Goal: Use online tool/utility: Utilize a website feature to perform a specific function

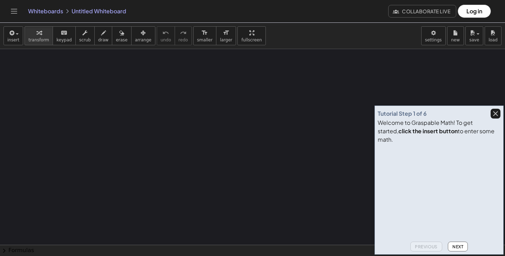
scroll to position [93, 0]
click at [497, 118] on icon "button" at bounding box center [496, 113] width 8 height 8
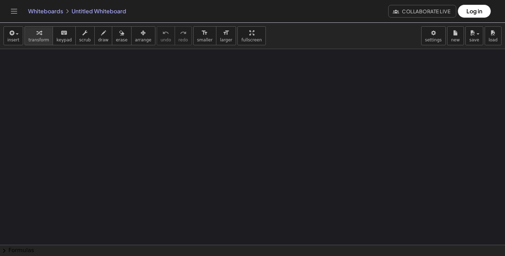
drag, startPoint x: 69, startPoint y: 107, endPoint x: 72, endPoint y: 165, distance: 58.0
click at [72, 166] on div at bounding box center [252, 174] width 505 height 437
drag, startPoint x: 82, startPoint y: 167, endPoint x: 125, endPoint y: 165, distance: 42.8
click at [125, 165] on div at bounding box center [252, 174] width 505 height 437
click at [59, 37] on button "keyboard keypad" at bounding box center [64, 35] width 23 height 19
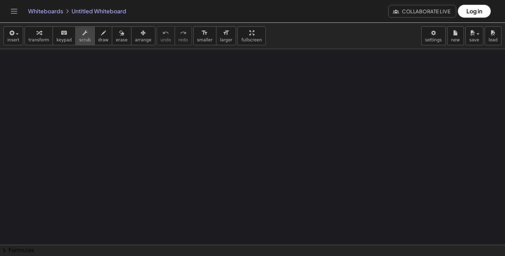
click at [89, 36] on button "scrub" at bounding box center [84, 35] width 19 height 19
click at [102, 35] on div "button" at bounding box center [103, 32] width 11 height 8
drag, startPoint x: 74, startPoint y: 102, endPoint x: 81, endPoint y: 116, distance: 15.5
click at [81, 116] on div at bounding box center [252, 174] width 505 height 437
drag, startPoint x: 70, startPoint y: 95, endPoint x: 76, endPoint y: 111, distance: 17.7
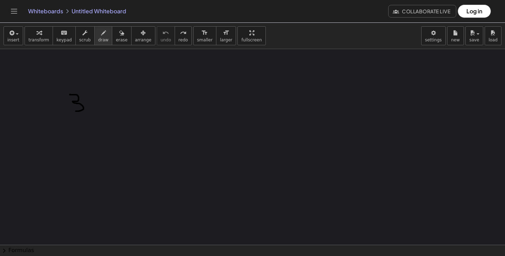
click at [76, 111] on div at bounding box center [252, 174] width 505 height 437
click at [98, 38] on span "draw" at bounding box center [103, 40] width 11 height 5
click at [98, 40] on span "draw" at bounding box center [103, 40] width 11 height 5
click at [434, 42] on body "Graspable Math Activities Get Started Activity Bank Assigned Work Classes White…" at bounding box center [252, 128] width 505 height 256
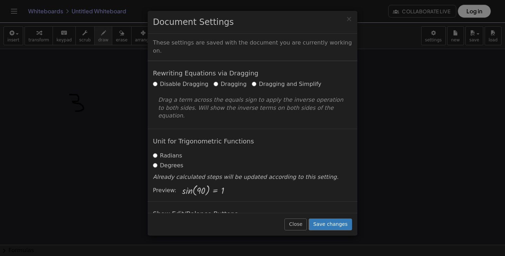
click at [77, 105] on div "× Document Settings These settings are saved with the document you are currentl…" at bounding box center [252, 128] width 505 height 256
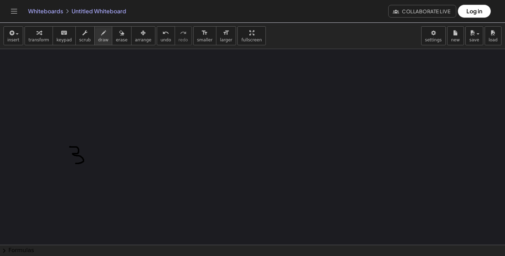
scroll to position [59, 0]
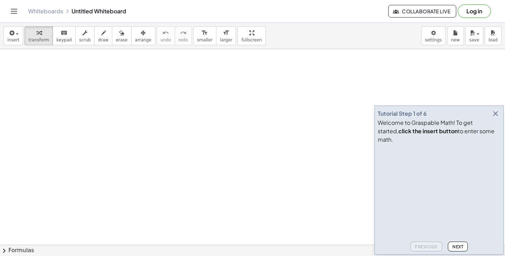
drag, startPoint x: 81, startPoint y: 91, endPoint x: 100, endPoint y: 99, distance: 20.6
click at [500, 119] on button "button" at bounding box center [496, 114] width 10 height 10
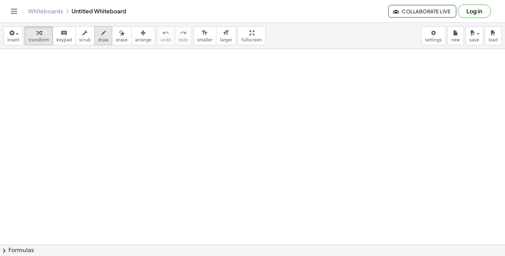
click at [102, 40] on span "draw" at bounding box center [103, 40] width 11 height 5
drag, startPoint x: 75, startPoint y: 93, endPoint x: 84, endPoint y: 113, distance: 21.4
drag, startPoint x: 111, startPoint y: 88, endPoint x: 111, endPoint y: 113, distance: 24.9
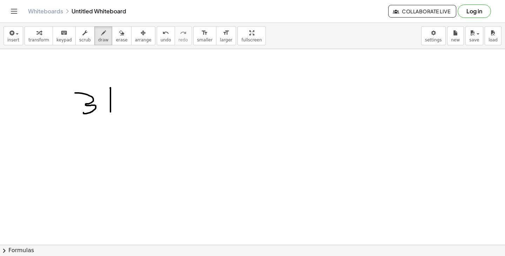
drag, startPoint x: 109, startPoint y: 95, endPoint x: 101, endPoint y: 91, distance: 8.8
drag, startPoint x: 126, startPoint y: 87, endPoint x: 118, endPoint y: 109, distance: 23.1
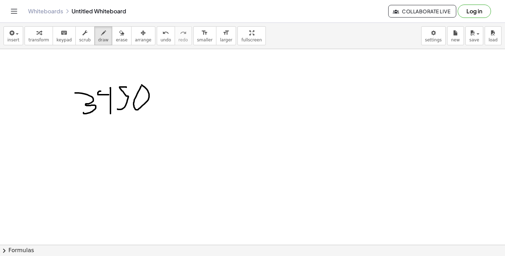
drag, startPoint x: 159, startPoint y: 97, endPoint x: 153, endPoint y: 117, distance: 20.9
drag, startPoint x: 151, startPoint y: 120, endPoint x: 58, endPoint y: 118, distance: 92.3
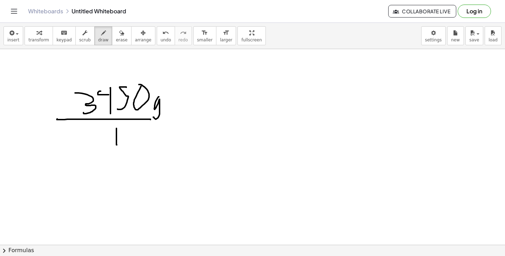
drag, startPoint x: 117, startPoint y: 145, endPoint x: 108, endPoint y: 136, distance: 12.4
drag, startPoint x: 180, startPoint y: 108, endPoint x: 174, endPoint y: 118, distance: 12.3
drag, startPoint x: 172, startPoint y: 107, endPoint x: 186, endPoint y: 119, distance: 19.0
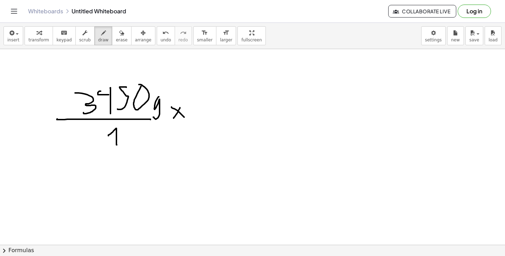
drag, startPoint x: 192, startPoint y: 111, endPoint x: 222, endPoint y: 111, distance: 30.5
drag, startPoint x: 206, startPoint y: 102, endPoint x: 199, endPoint y: 92, distance: 11.8
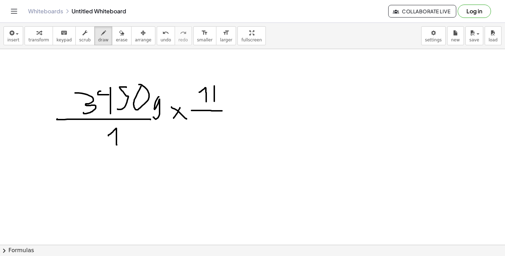
drag, startPoint x: 214, startPoint y: 86, endPoint x: 214, endPoint y: 102, distance: 15.8
drag, startPoint x: 217, startPoint y: 93, endPoint x: 222, endPoint y: 90, distance: 6.4
drag, startPoint x: 219, startPoint y: 92, endPoint x: 224, endPoint y: 99, distance: 8.6
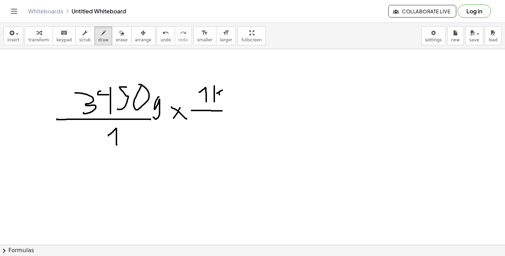
drag, startPoint x: 233, startPoint y: 93, endPoint x: 233, endPoint y: 111, distance: 17.9
drag, startPoint x: 222, startPoint y: 109, endPoint x: 234, endPoint y: 110, distance: 11.3
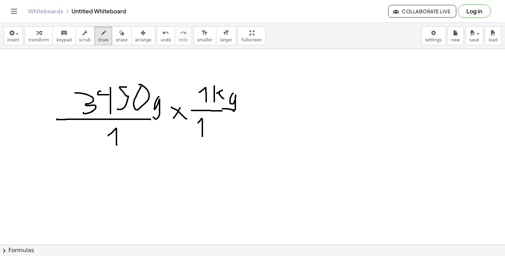
drag, startPoint x: 202, startPoint y: 136, endPoint x: 198, endPoint y: 124, distance: 13.6
drag, startPoint x: 212, startPoint y: 119, endPoint x: 209, endPoint y: 115, distance: 4.8
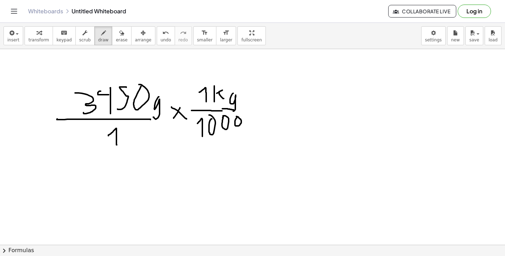
drag, startPoint x: 248, startPoint y: 120, endPoint x: 245, endPoint y: 134, distance: 14.1
drag, startPoint x: 256, startPoint y: 115, endPoint x: 242, endPoint y: 135, distance: 24.2
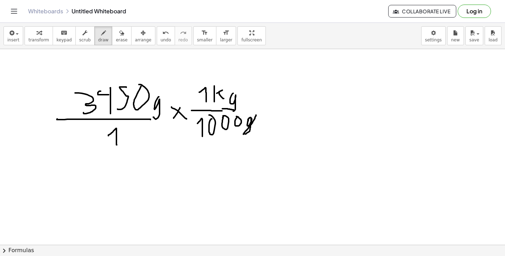
drag, startPoint x: 166, startPoint y: 95, endPoint x: 148, endPoint y: 122, distance: 31.6
drag, startPoint x: 258, startPoint y: 102, endPoint x: 271, endPoint y: 102, distance: 13.0
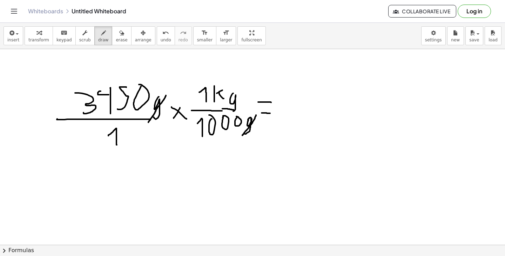
drag, startPoint x: 262, startPoint y: 113, endPoint x: 270, endPoint y: 113, distance: 8.4
drag, startPoint x: 281, startPoint y: 106, endPoint x: 320, endPoint y: 106, distance: 39.3
drag, startPoint x: 279, startPoint y: 87, endPoint x: 283, endPoint y: 98, distance: 11.4
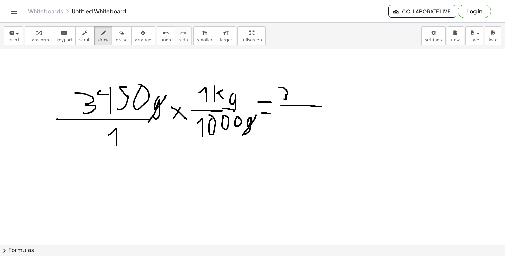
drag, startPoint x: 299, startPoint y: 99, endPoint x: 298, endPoint y: 83, distance: 16.2
drag, startPoint x: 300, startPoint y: 92, endPoint x: 293, endPoint y: 86, distance: 8.5
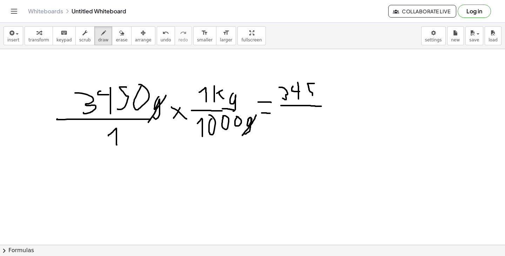
drag, startPoint x: 314, startPoint y: 84, endPoint x: 308, endPoint y: 97, distance: 15.2
drag, startPoint x: 334, startPoint y: 81, endPoint x: 335, endPoint y: 95, distance: 14.4
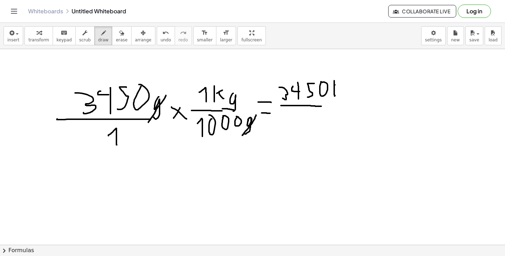
drag, startPoint x: 335, startPoint y: 85, endPoint x: 339, endPoint y: 80, distance: 6.0
drag, startPoint x: 335, startPoint y: 83, endPoint x: 337, endPoint y: 88, distance: 5.9
drag, startPoint x: 345, startPoint y: 86, endPoint x: 342, endPoint y: 96, distance: 10.6
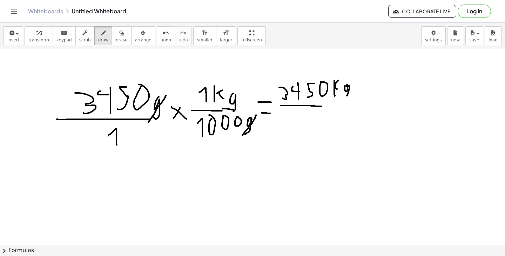
drag, startPoint x: 320, startPoint y: 105, endPoint x: 354, endPoint y: 103, distance: 34.1
drag, startPoint x: 295, startPoint y: 127, endPoint x: 286, endPoint y: 117, distance: 13.4
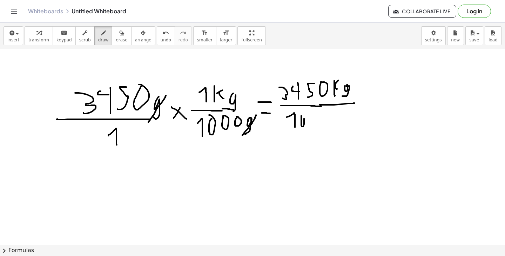
drag, startPoint x: 327, startPoint y: 113, endPoint x: 324, endPoint y: 113, distance: 3.5
drag, startPoint x: 361, startPoint y: 96, endPoint x: 372, endPoint y: 96, distance: 10.9
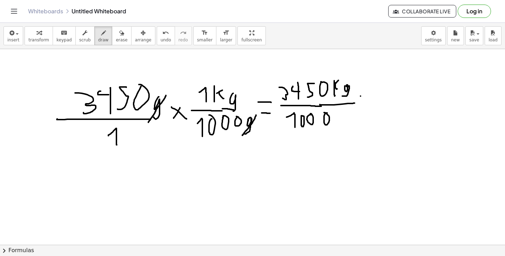
drag
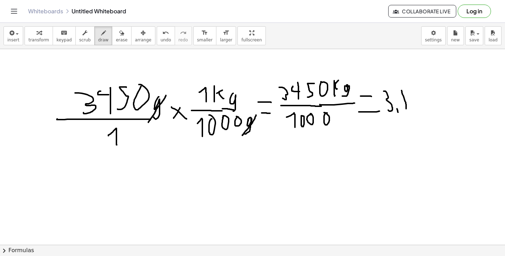
drag, startPoint x: 406, startPoint y: 109, endPoint x: 400, endPoint y: 87, distance: 22.8
drag, startPoint x: 401, startPoint y: 93, endPoint x: 395, endPoint y: 87, distance: 8.0
drag, startPoint x: 417, startPoint y: 84, endPoint x: 413, endPoint y: 102, distance: 18.4
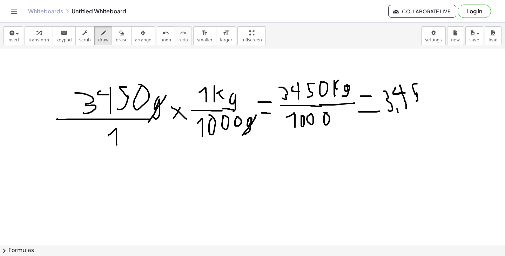
drag, startPoint x: 428, startPoint y: 82, endPoint x: 428, endPoint y: 108, distance: 25.3
drag, startPoint x: 429, startPoint y: 91, endPoint x: 439, endPoint y: 82, distance: 12.9
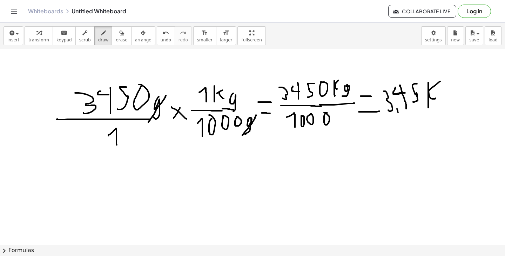
drag, startPoint x: 429, startPoint y: 91, endPoint x: 436, endPoint y: 97, distance: 9.5
drag, startPoint x: 441, startPoint y: 91, endPoint x: 433, endPoint y: 115, distance: 25.7
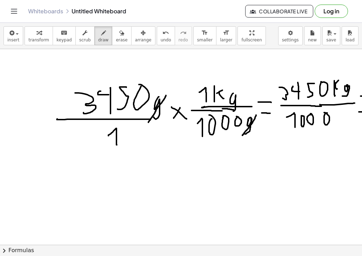
drag, startPoint x: 252, startPoint y: 107, endPoint x: 206, endPoint y: 106, distance: 46.3
click at [162, 36] on icon "undo" at bounding box center [165, 33] width 7 height 8
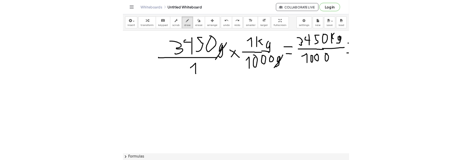
scroll to position [24, 0]
